Goal: Information Seeking & Learning: Learn about a topic

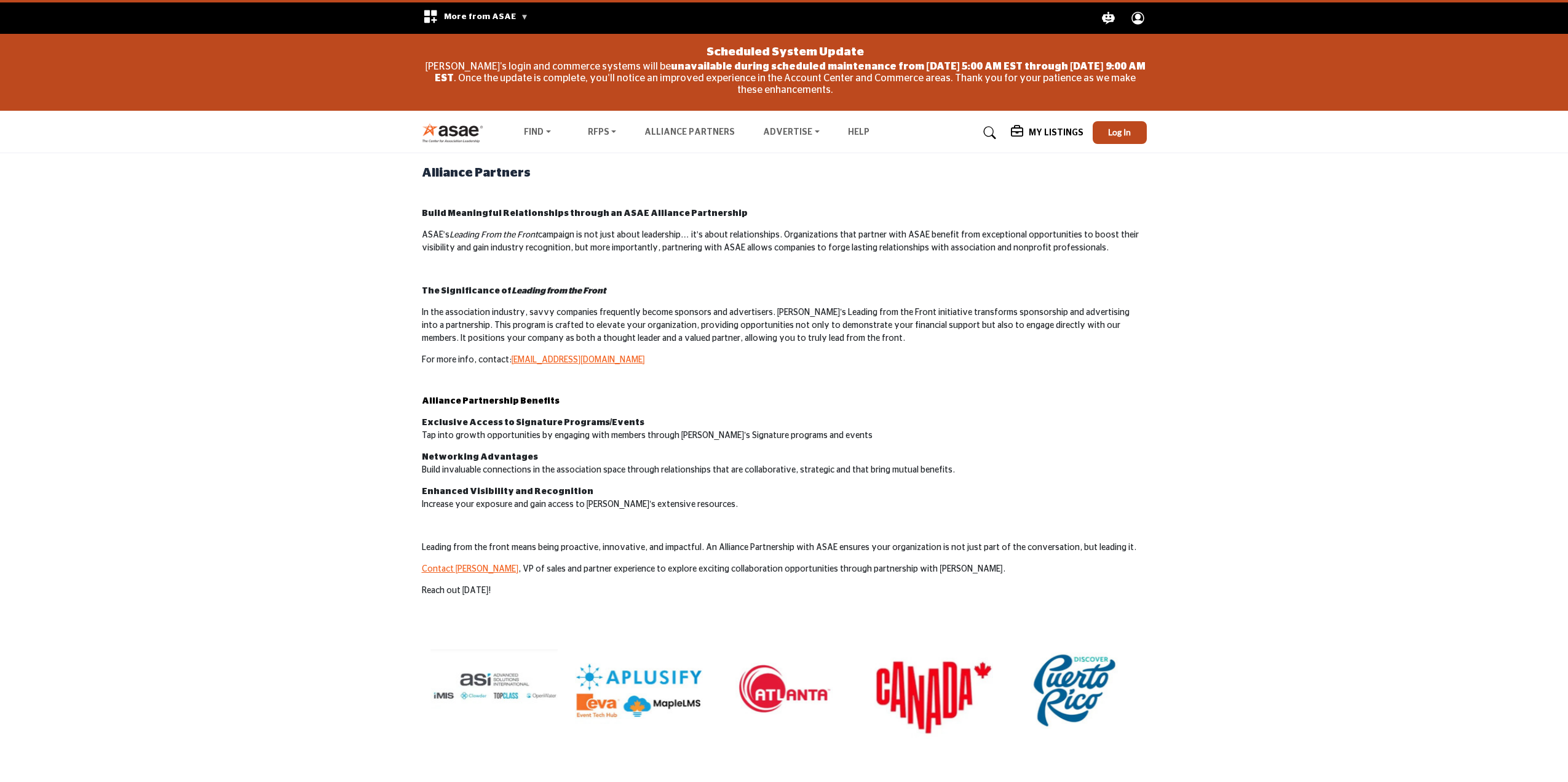
scroll to position [209, 0]
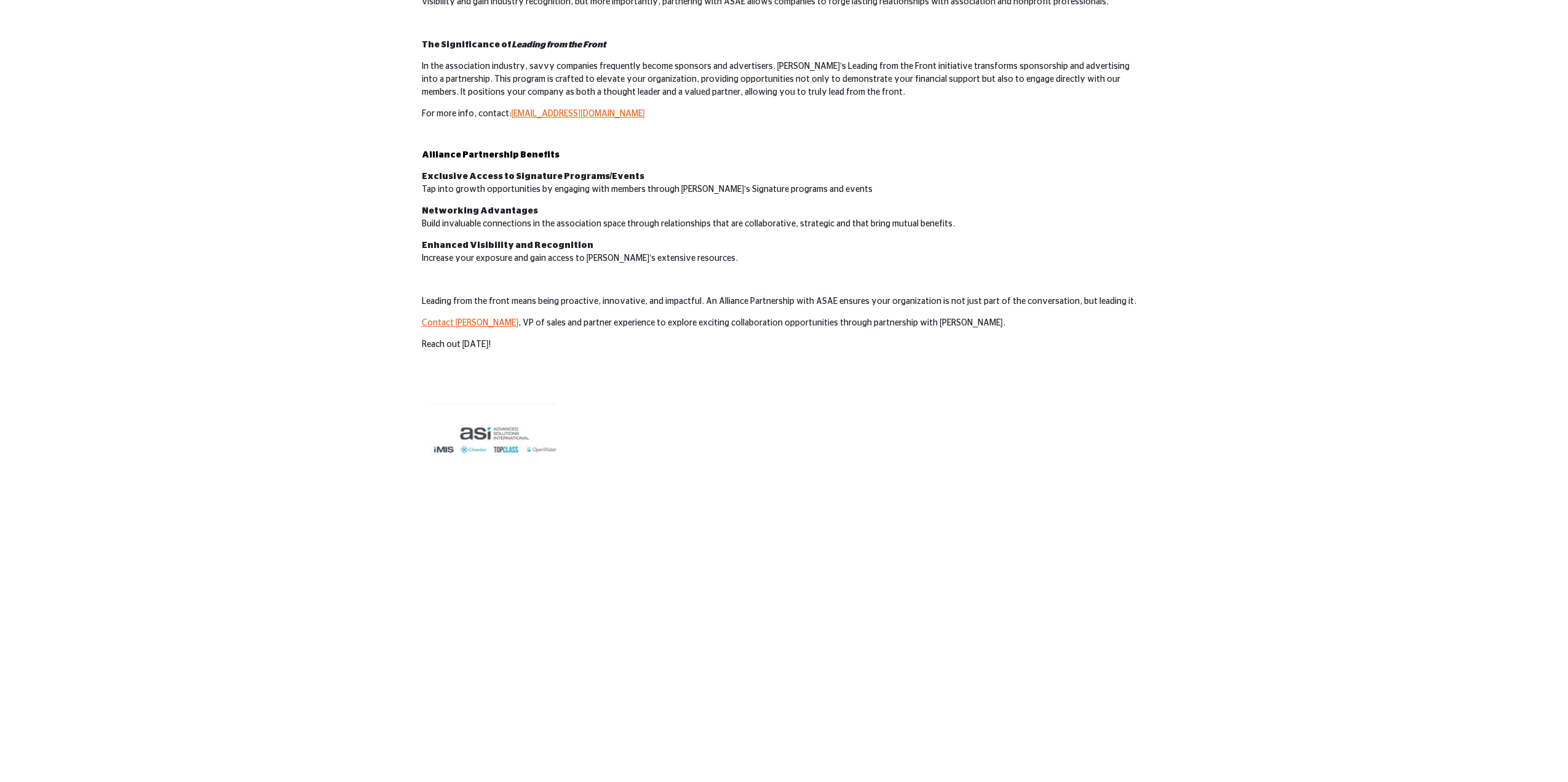
scroll to position [123, 0]
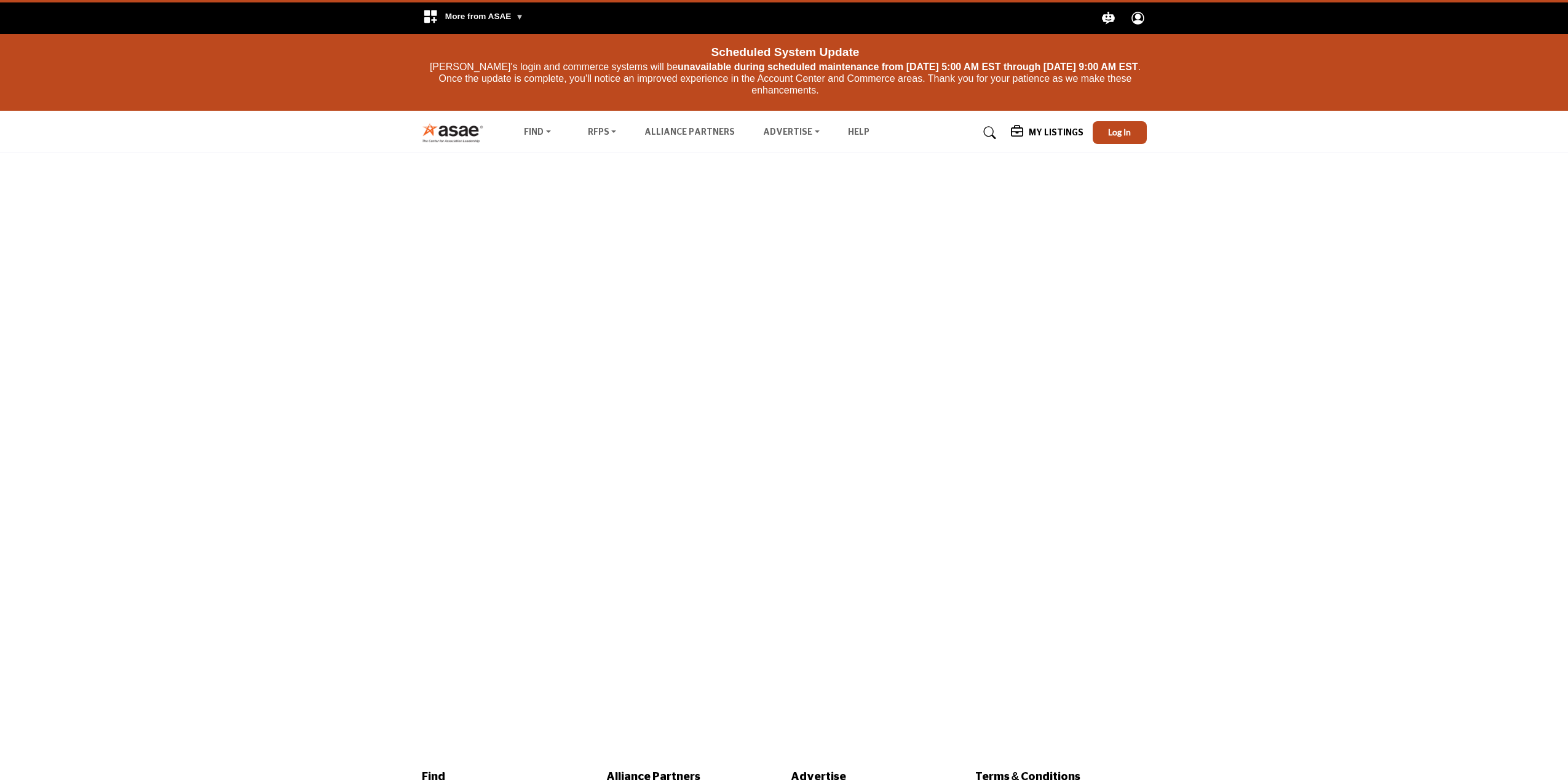
scroll to position [123, 0]
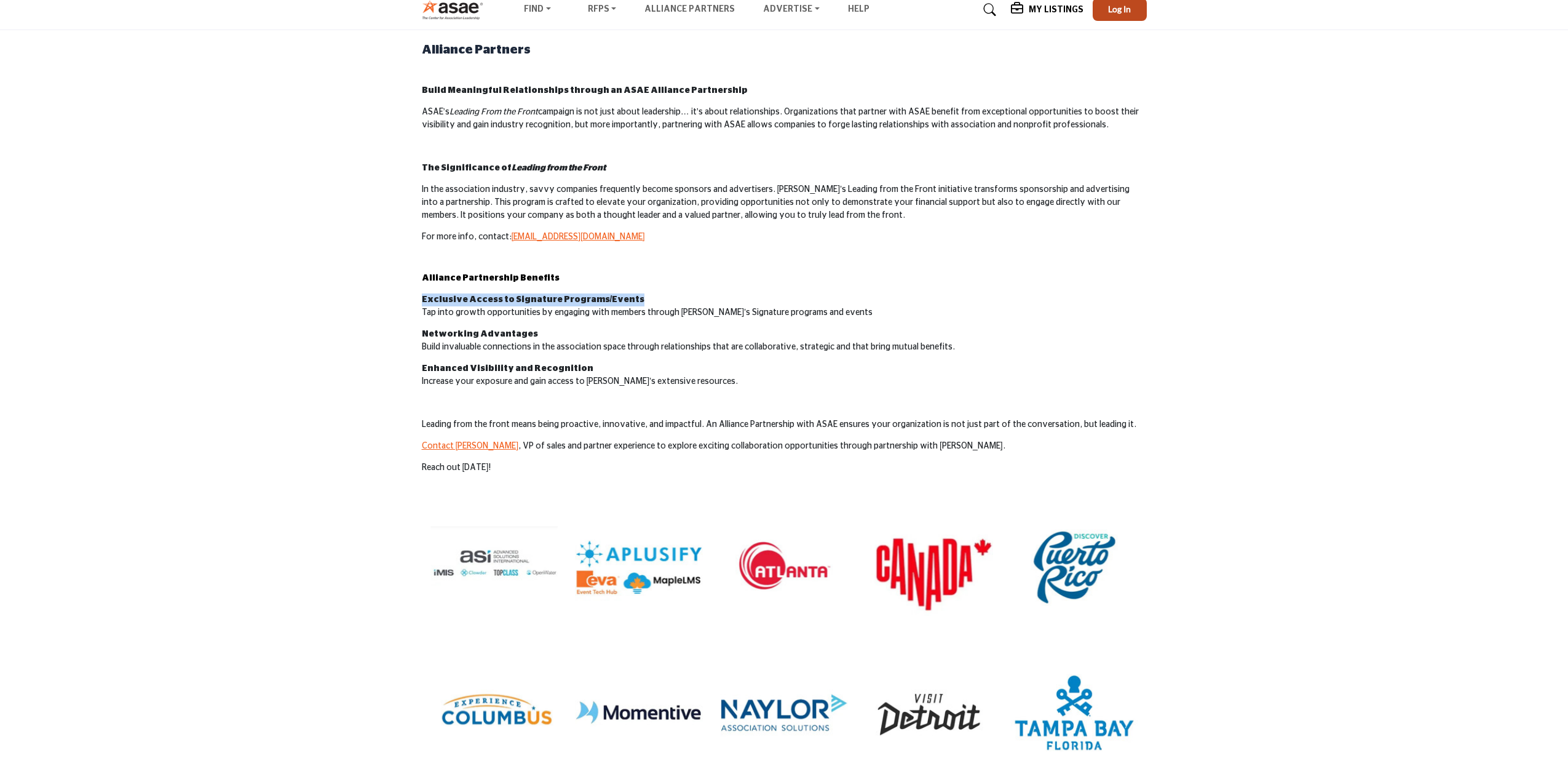
drag, startPoint x: 1442, startPoint y: 289, endPoint x: 1067, endPoint y: 259, distance: 376.2
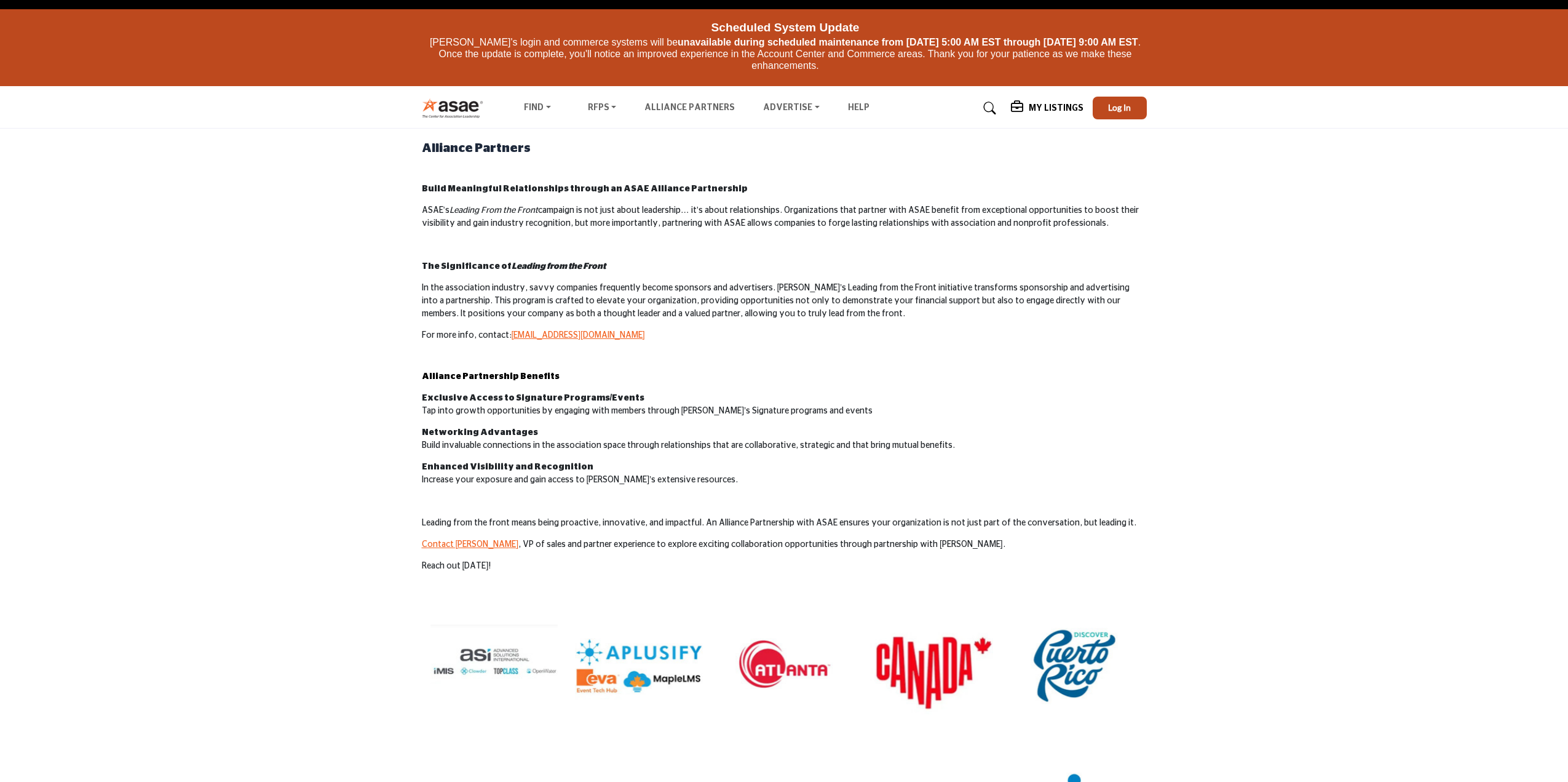
scroll to position [0, 0]
